Goal: Connect with others: Connect with others

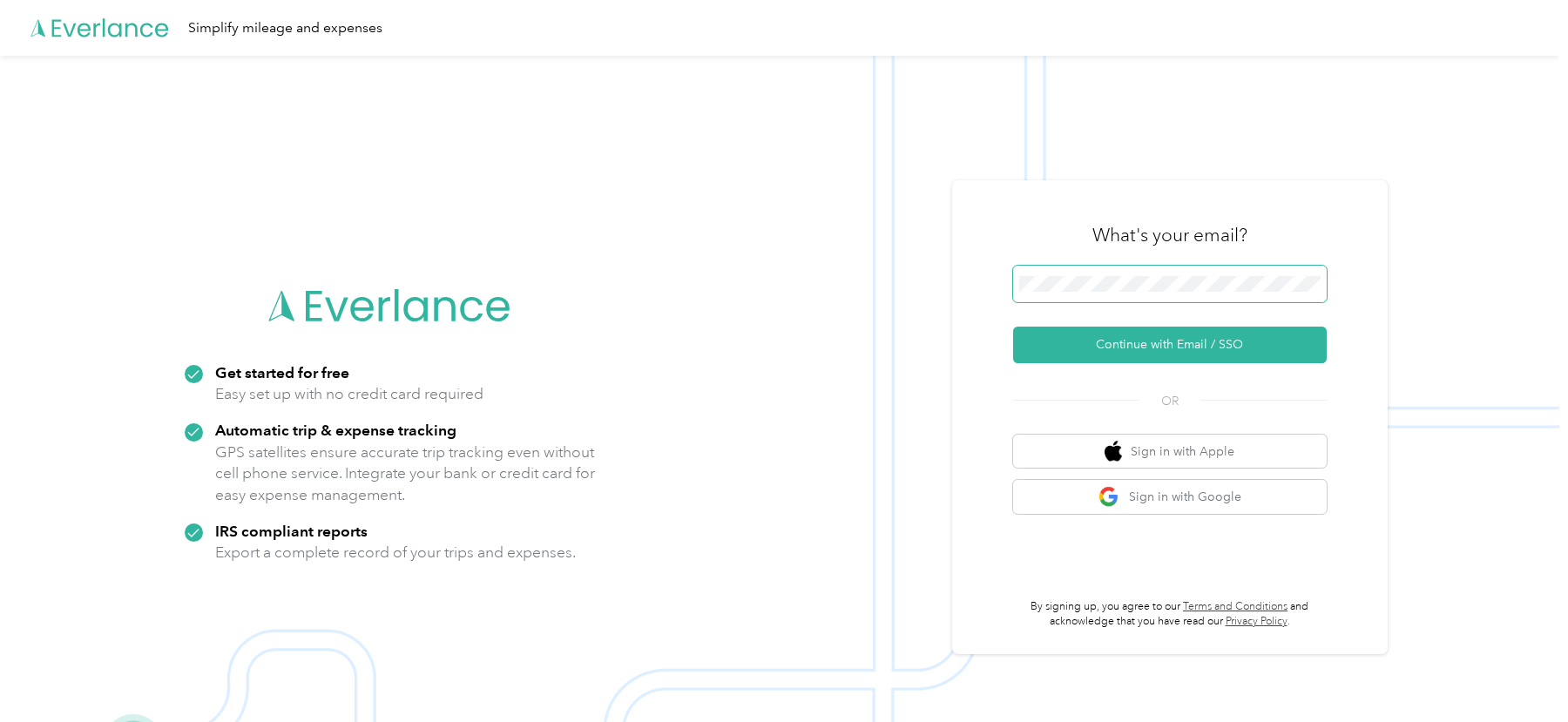
click at [1013, 327] on button "Continue with Email / SSO" at bounding box center [1170, 345] width 314 height 37
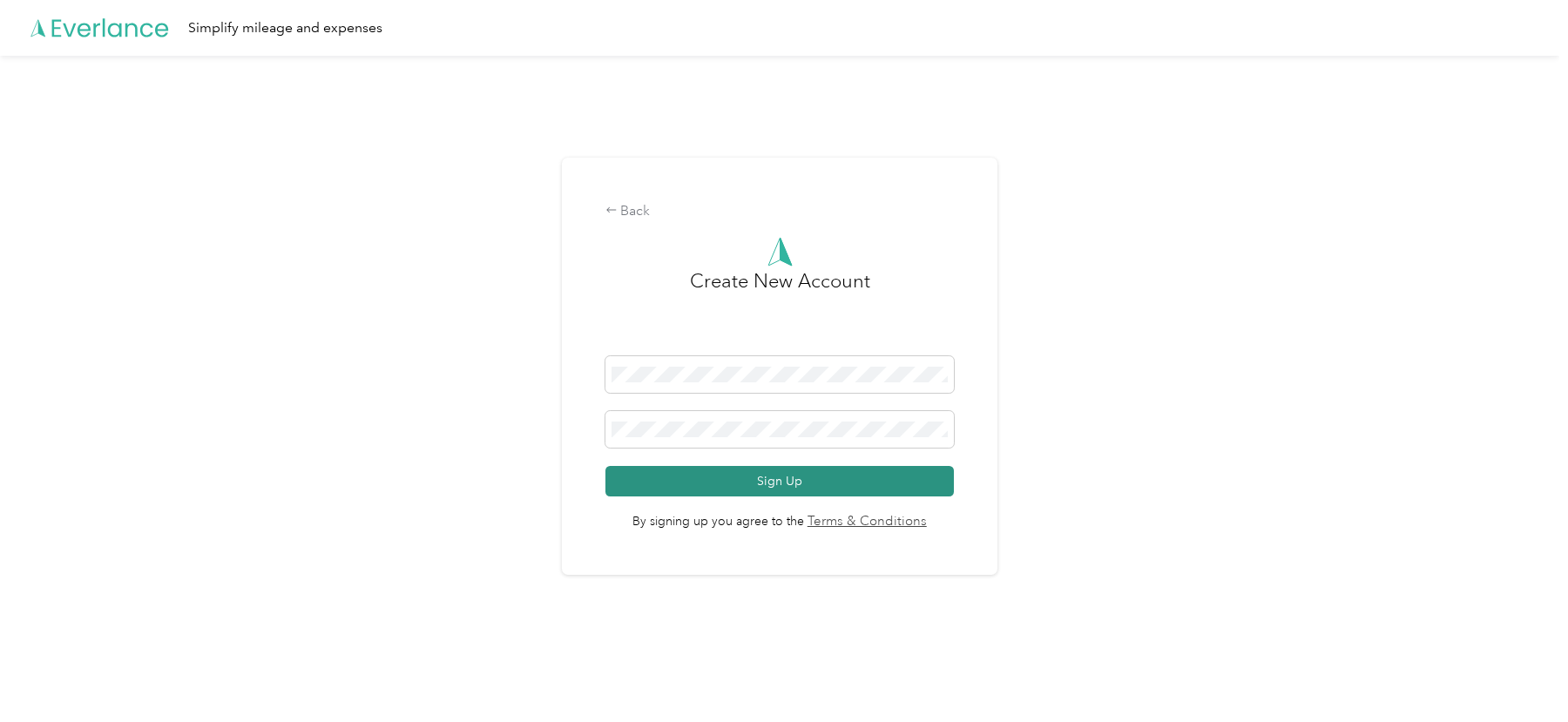
click at [758, 478] on button "Sign Up" at bounding box center [780, 481] width 349 height 31
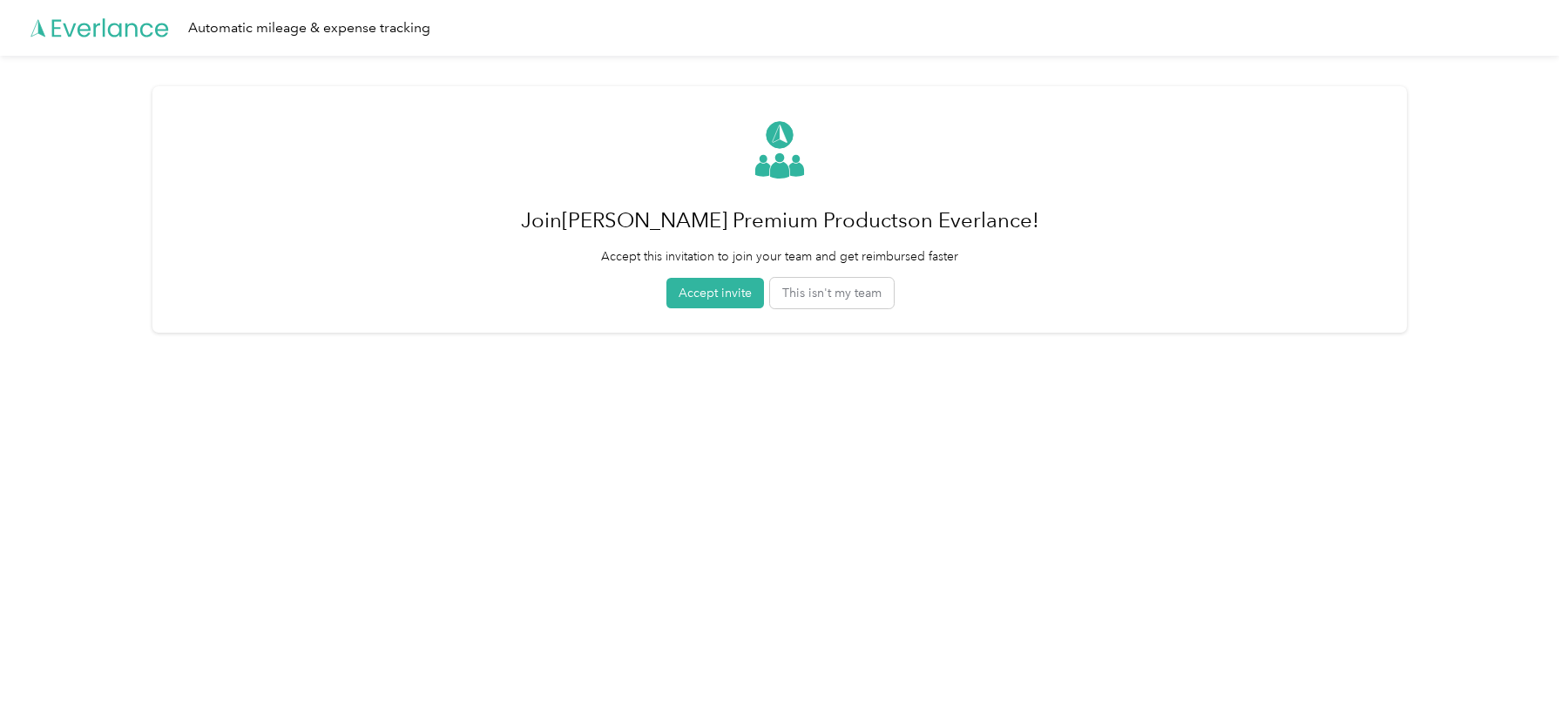
click at [723, 309] on div "Join [PERSON_NAME] Premium Products on Everlance! Accept this invitation to joi…" at bounding box center [779, 209] width 1254 height 246
click at [708, 287] on button "Accept invite" at bounding box center [714, 293] width 97 height 31
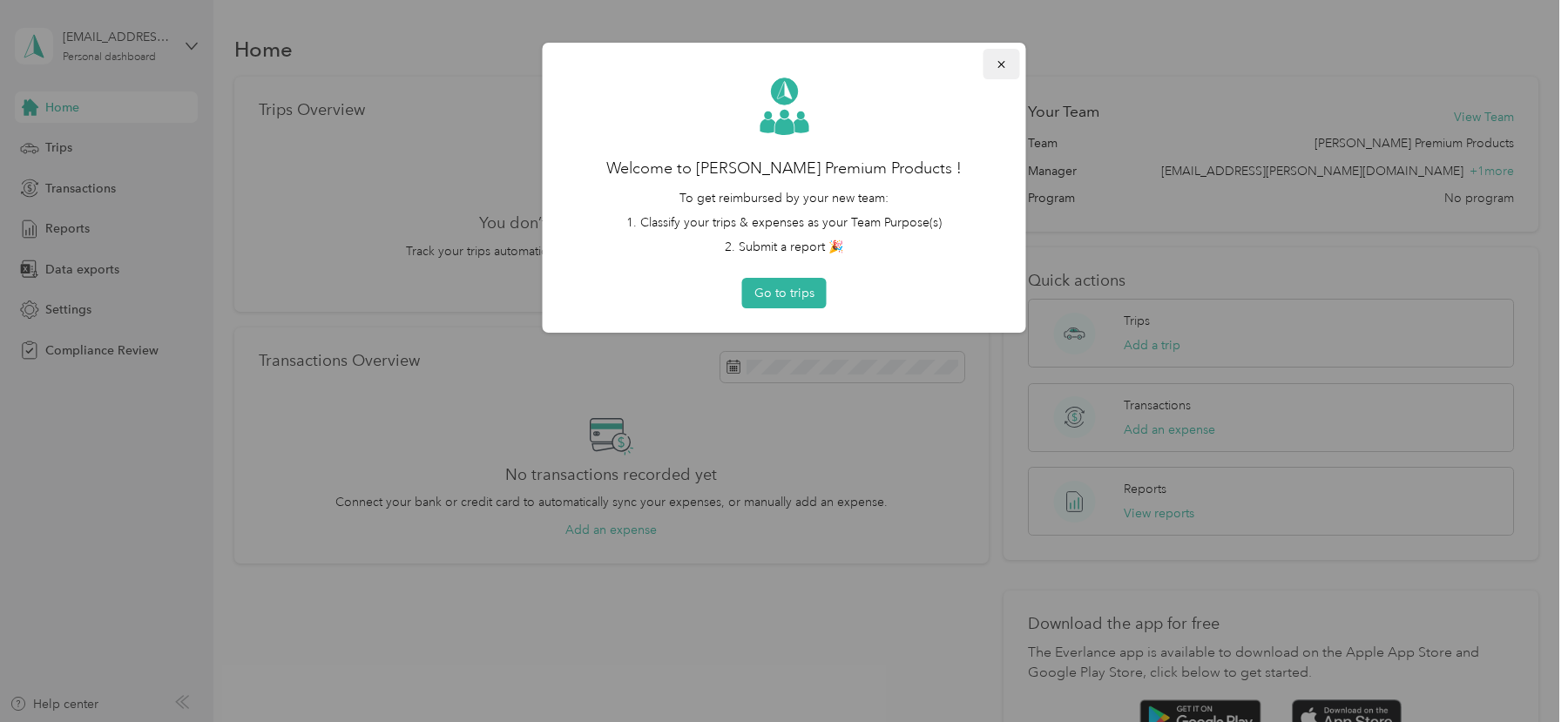
click at [986, 70] on button "button" at bounding box center [1002, 64] width 37 height 31
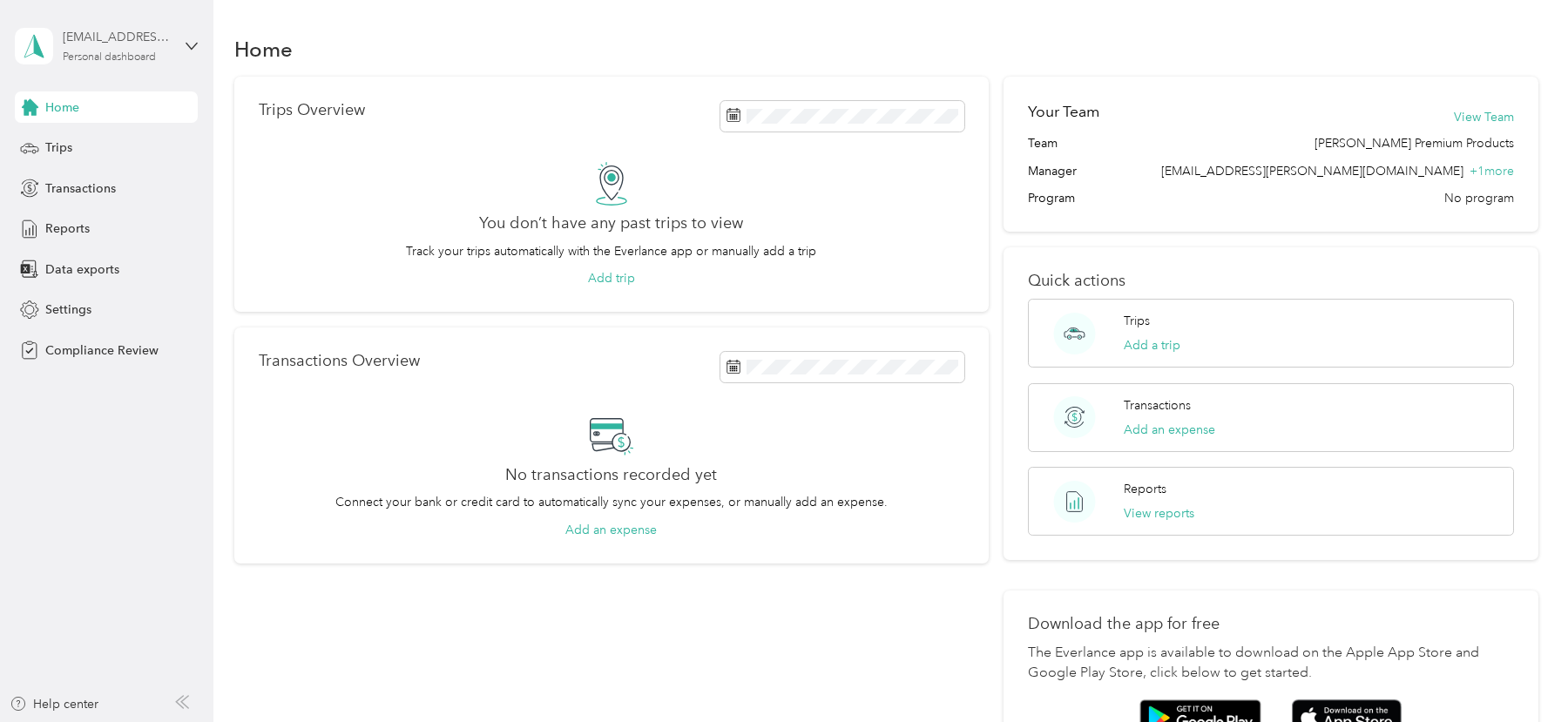
click at [136, 50] on div "[EMAIL_ADDRESS][PERSON_NAME][DOMAIN_NAME] Personal dashboard" at bounding box center [117, 46] width 109 height 35
click at [136, 185] on div "Log out" at bounding box center [247, 182] width 441 height 31
